Goal: Check status: Check status

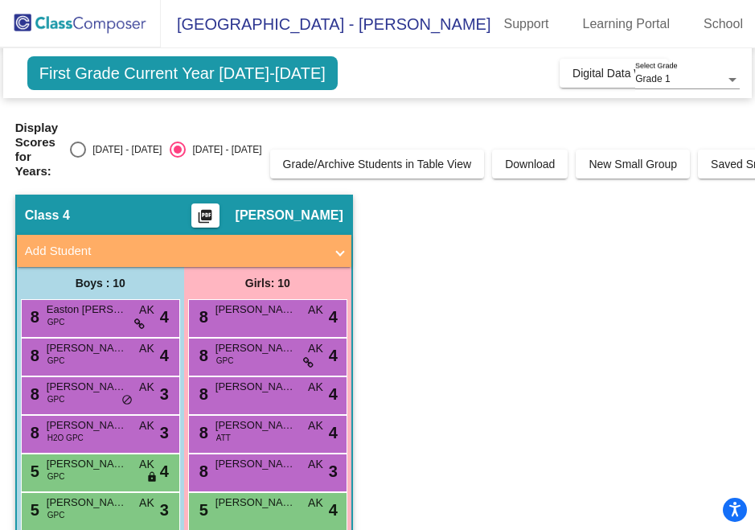
click at [77, 144] on div "Select an option" at bounding box center [78, 149] width 16 height 16
click at [77, 158] on input "[DATE] - [DATE]" at bounding box center [77, 158] width 1 height 1
radio input "true"
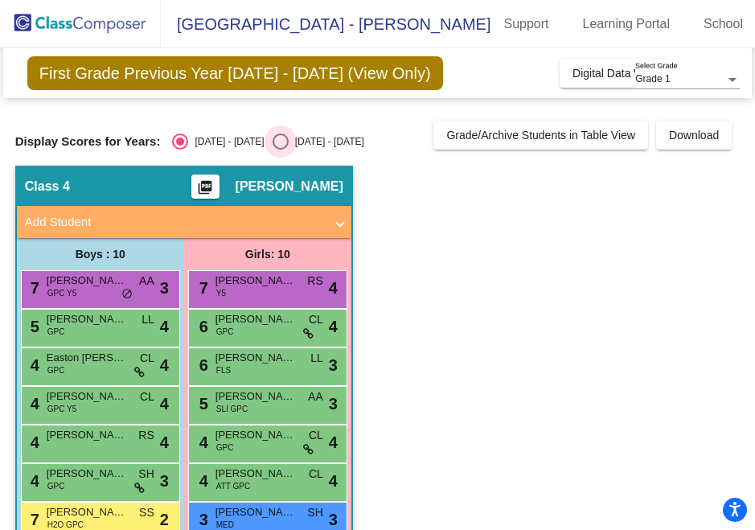
click at [273, 141] on div "Select an option" at bounding box center [281, 141] width 16 height 16
click at [280, 150] on input "[DATE] - [DATE]" at bounding box center [280, 150] width 1 height 1
radio input "true"
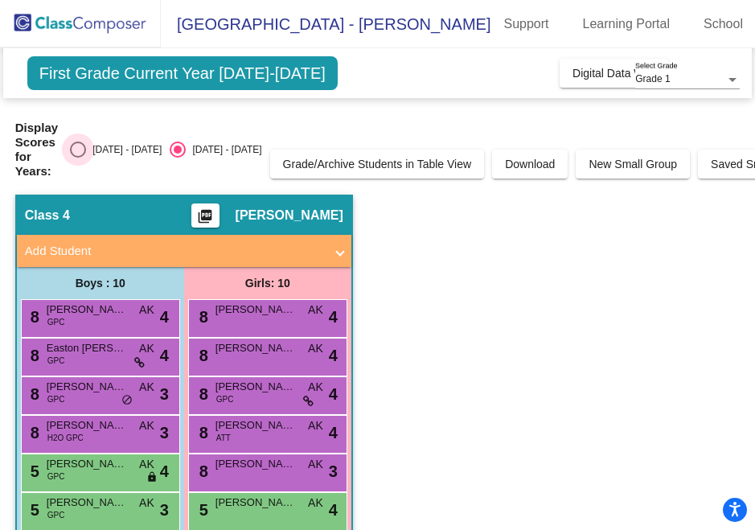
click at [76, 150] on div "Select an option" at bounding box center [78, 149] width 16 height 16
click at [77, 158] on input "[DATE] - [DATE]" at bounding box center [77, 158] width 1 height 1
radio input "true"
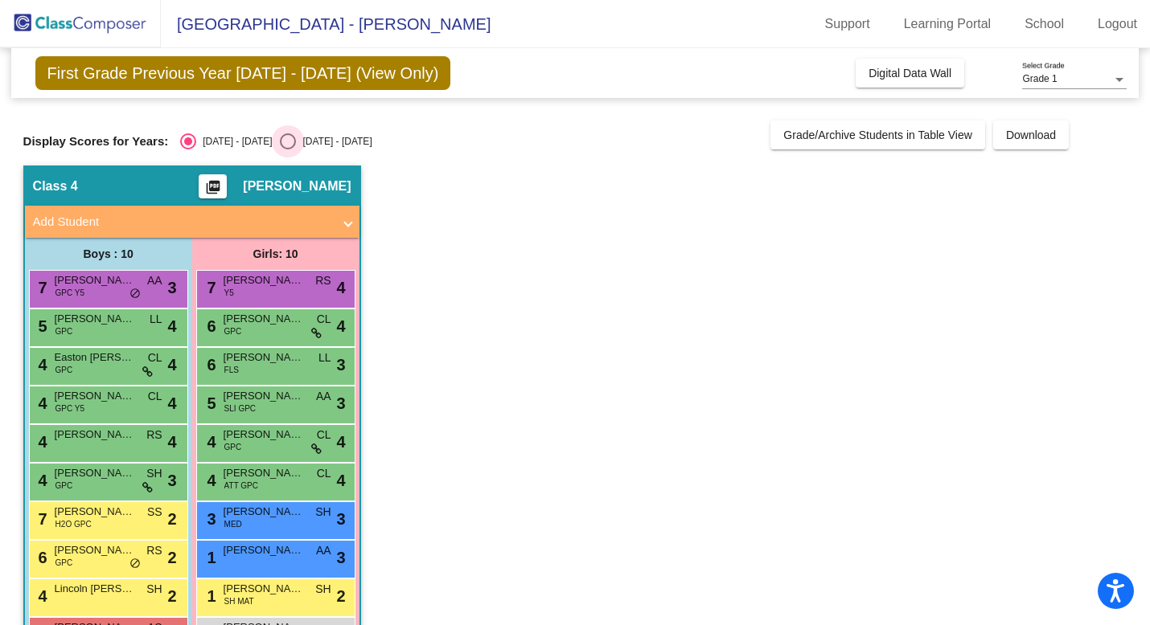
click at [280, 143] on div "Select an option" at bounding box center [288, 141] width 16 height 16
click at [287, 150] on input "[DATE] - [DATE]" at bounding box center [287, 150] width 1 height 1
radio input "true"
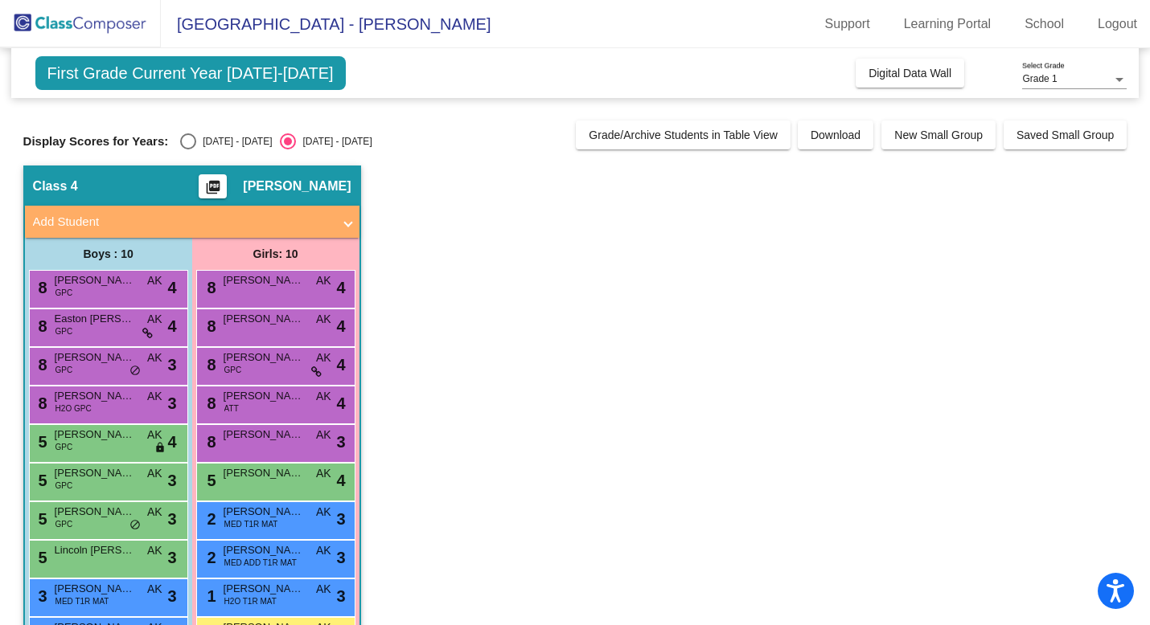
scroll to position [56, 0]
